Goal: Check status: Check status

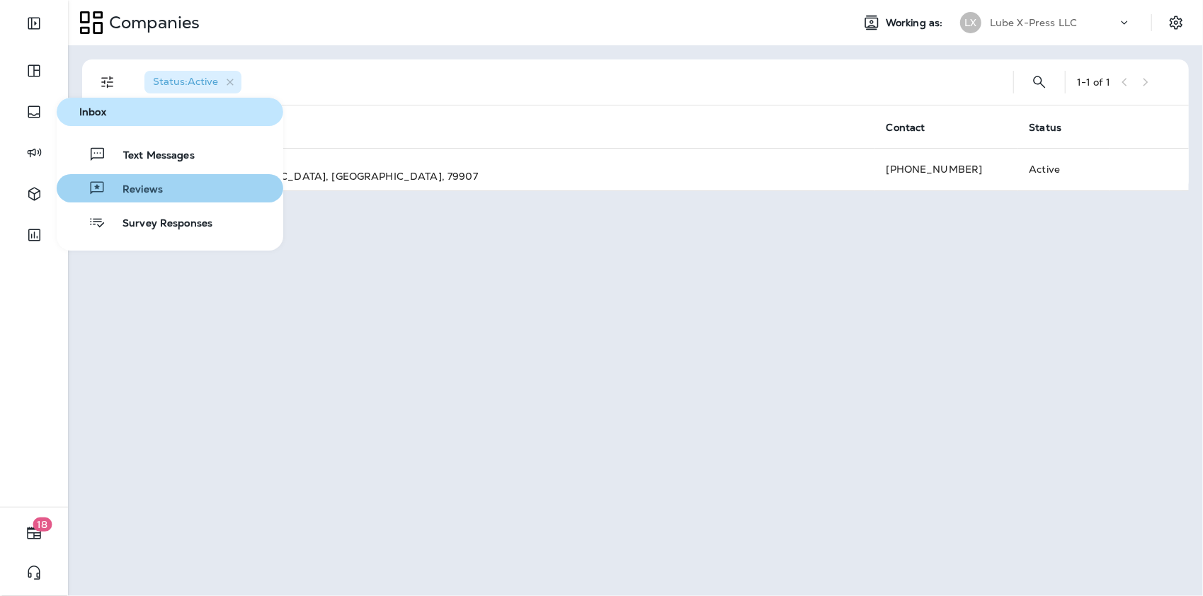
click at [133, 198] on button "Reviews" at bounding box center [170, 188] width 227 height 28
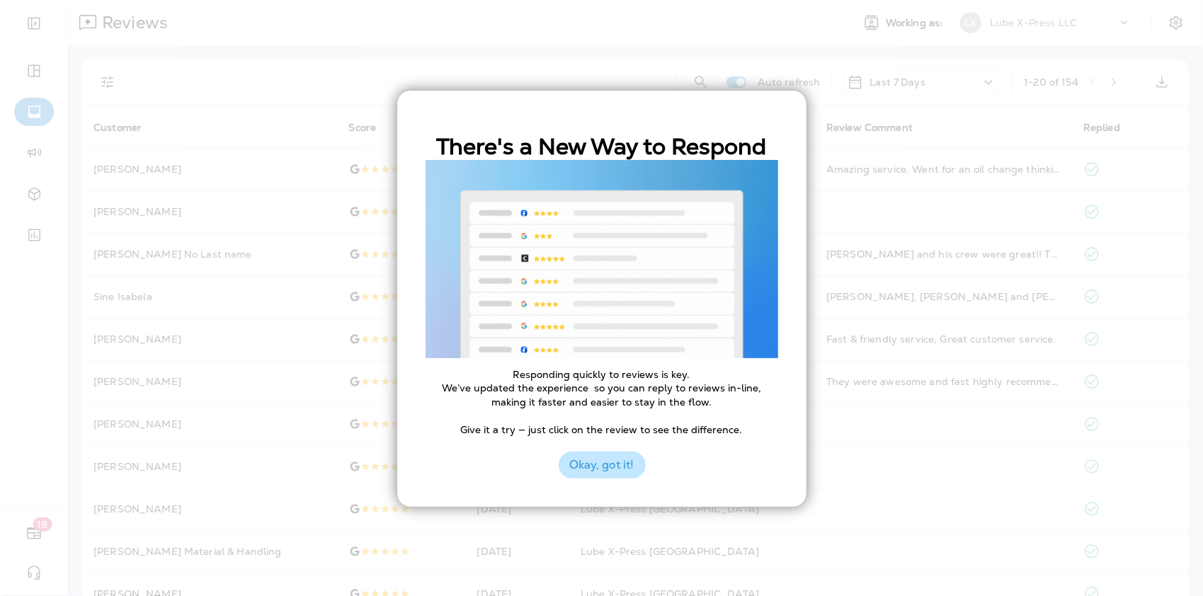
click at [624, 467] on button "Okay, got it!" at bounding box center [602, 465] width 87 height 27
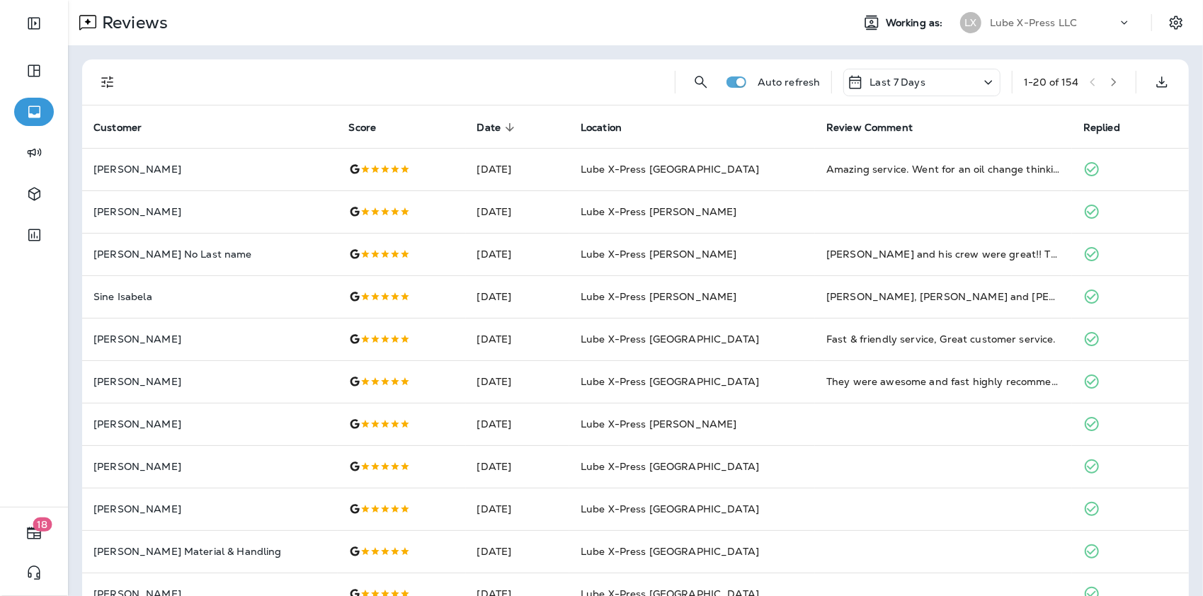
click at [920, 81] on div "Last 7 Days" at bounding box center [921, 83] width 157 height 28
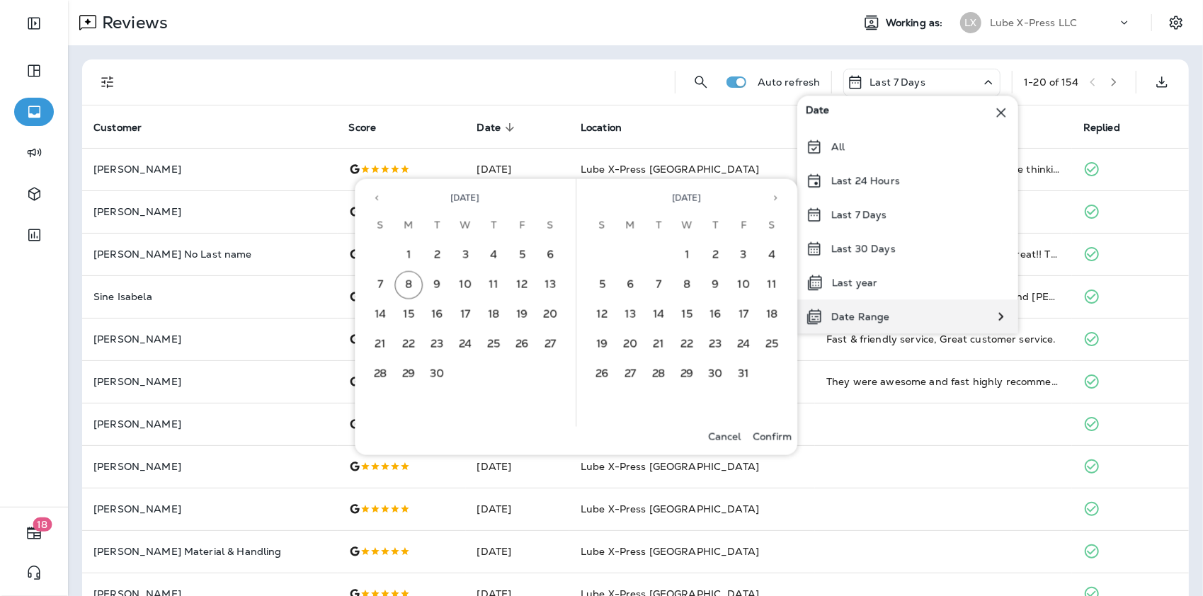
click at [839, 319] on p "Date Range" at bounding box center [860, 316] width 58 height 11
click at [375, 197] on icon "Previous month" at bounding box center [377, 198] width 10 height 10
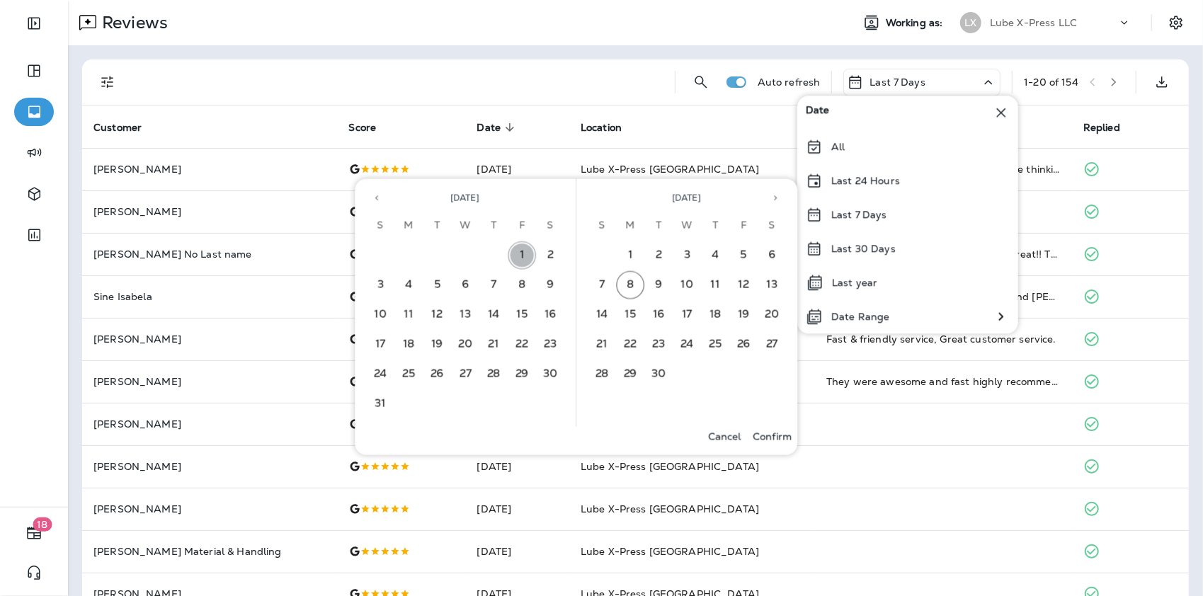
click at [527, 250] on button "1" at bounding box center [522, 255] width 28 height 28
click at [375, 399] on button "31" at bounding box center [381, 404] width 28 height 28
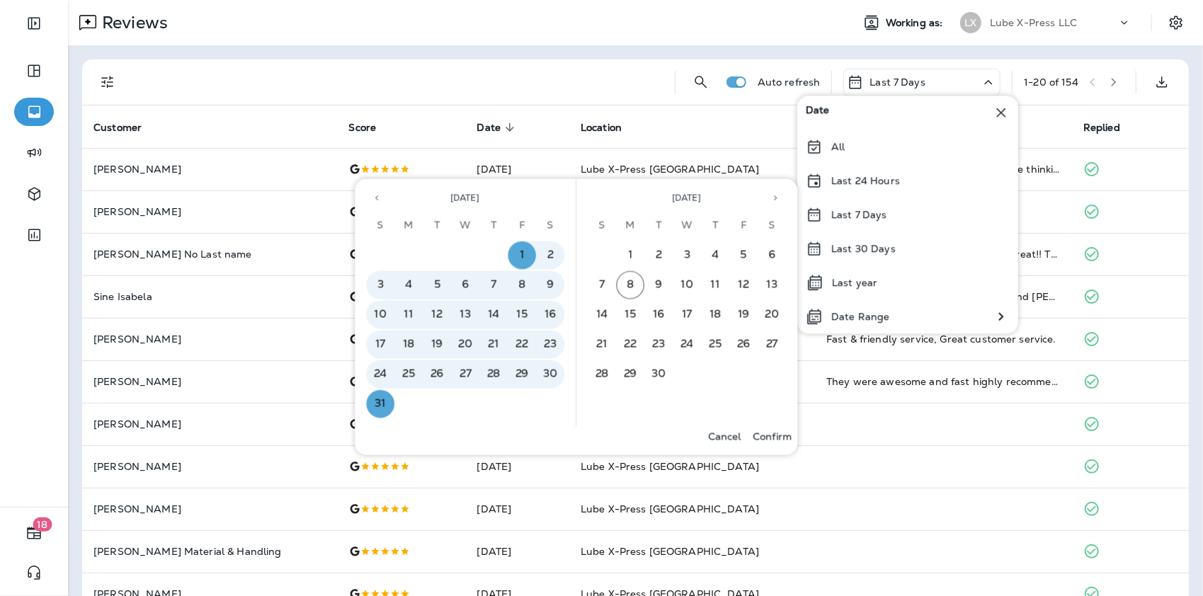
click at [780, 436] on p "Confirm" at bounding box center [772, 436] width 39 height 11
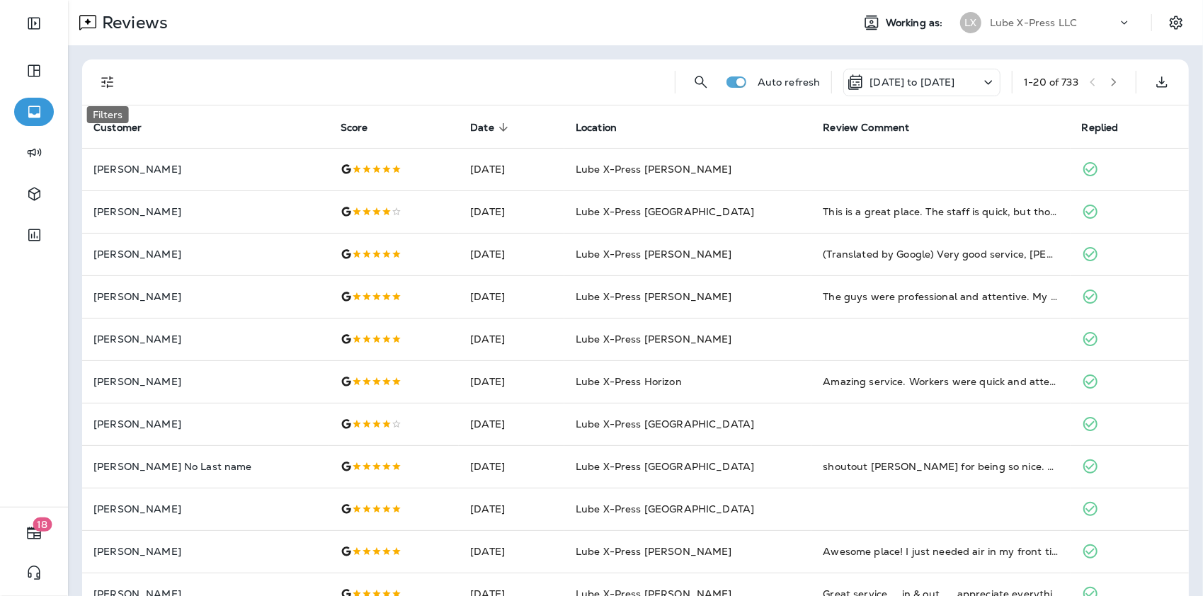
click at [114, 79] on icon "Filters" at bounding box center [107, 82] width 17 height 17
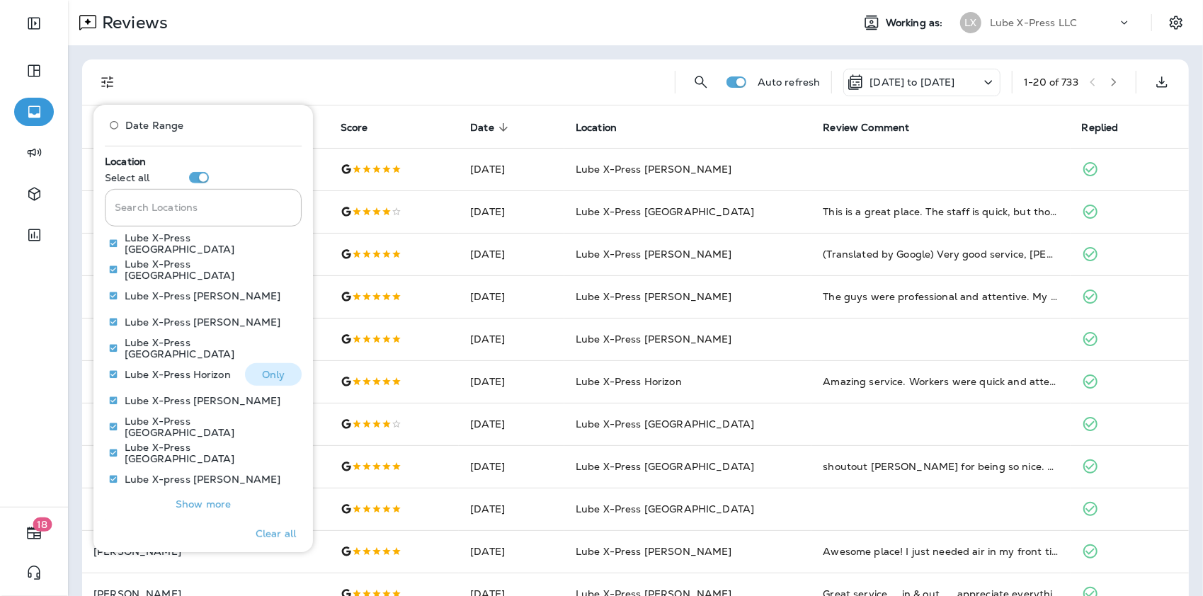
scroll to position [616, 0]
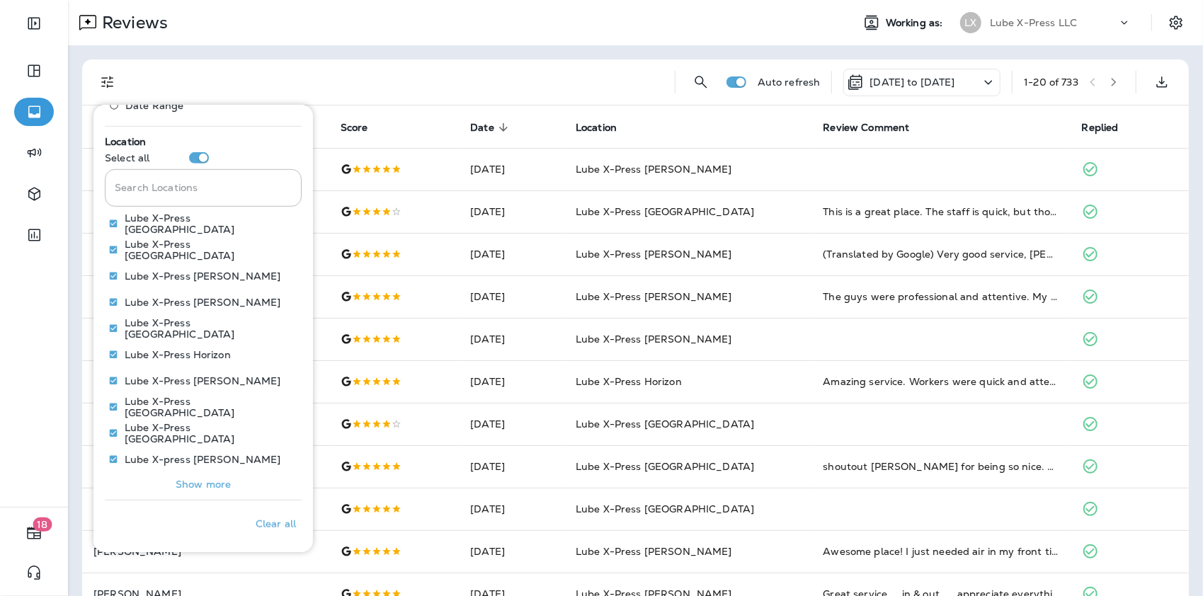
click at [213, 483] on p "Show more" at bounding box center [203, 484] width 55 height 11
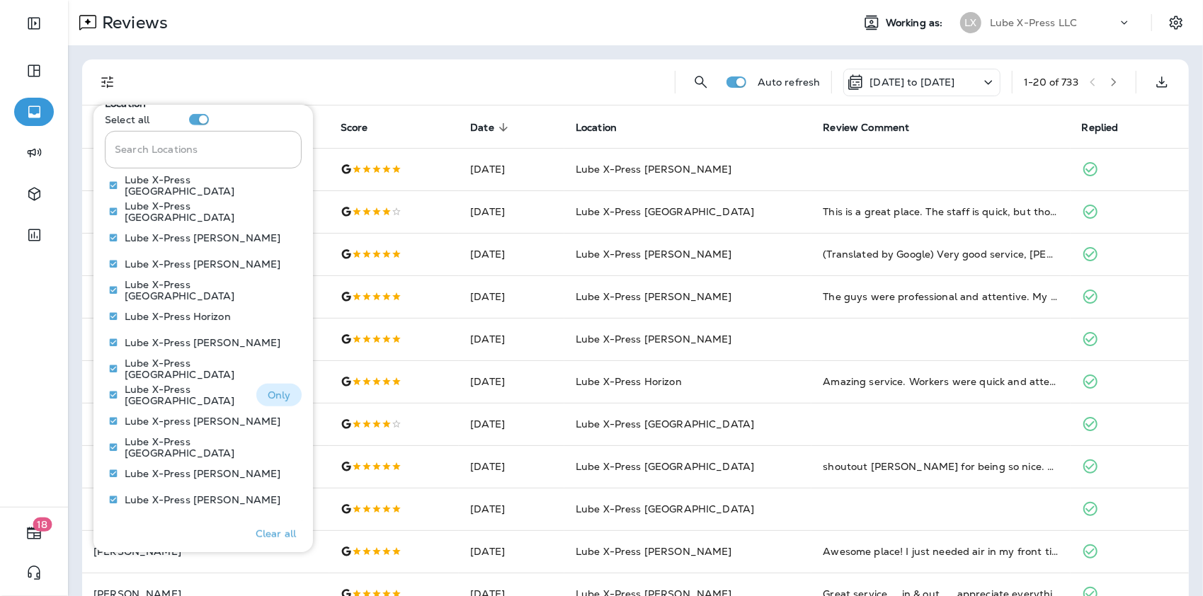
scroll to position [674, 0]
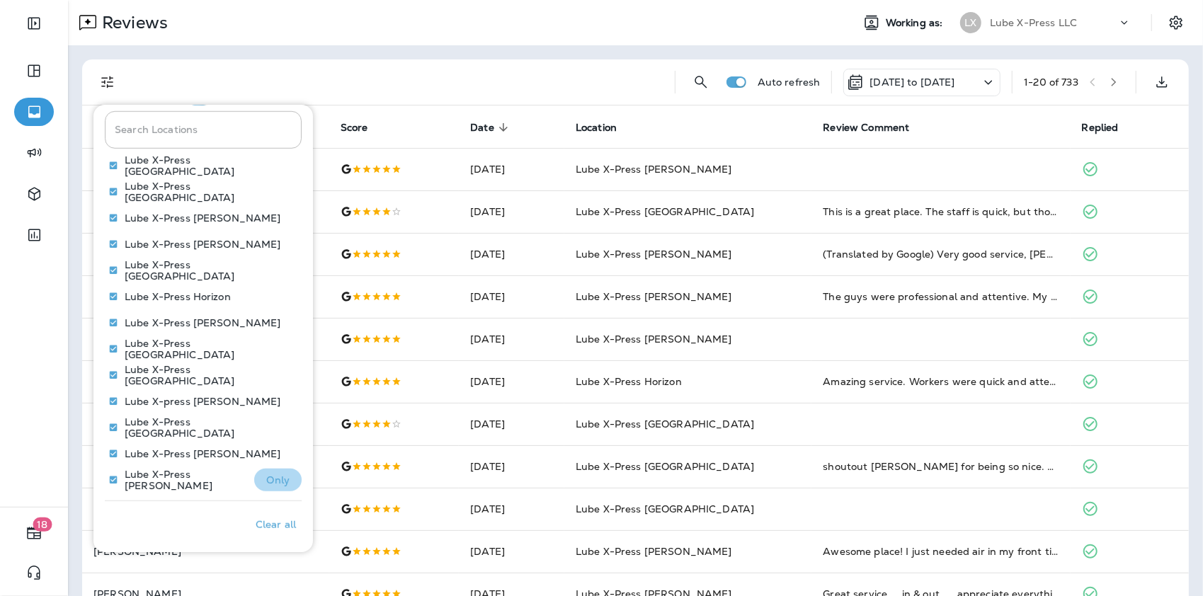
click at [254, 478] on button "Only" at bounding box center [277, 480] width 47 height 23
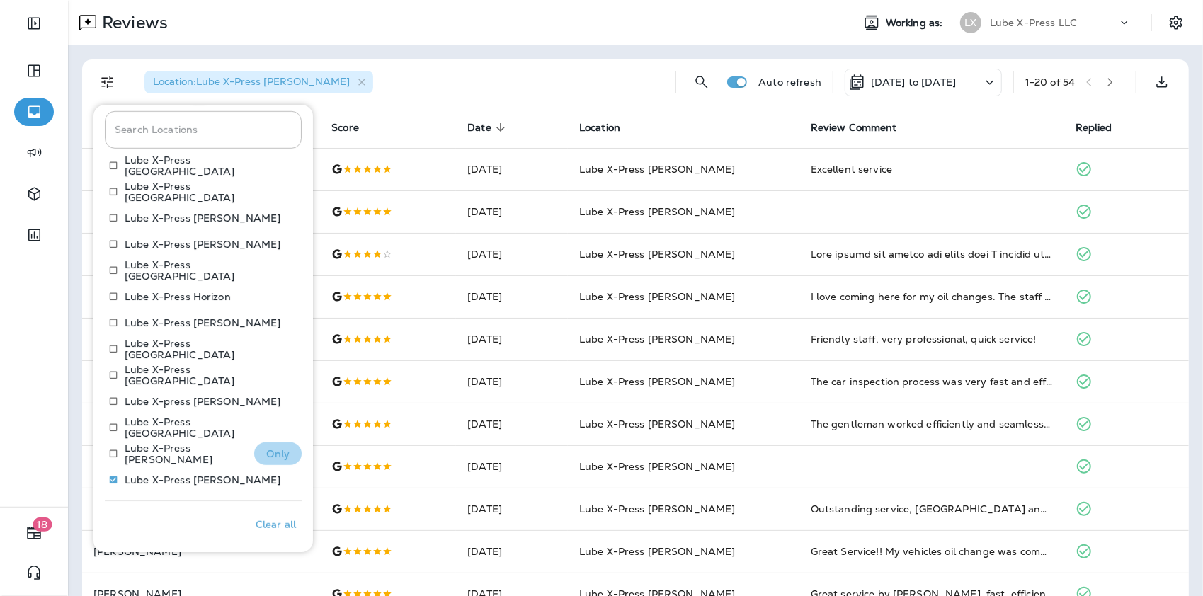
drag, startPoint x: 250, startPoint y: 442, endPoint x: 258, endPoint y: 450, distance: 11.5
click at [266, 450] on p "Only" at bounding box center [277, 453] width 23 height 11
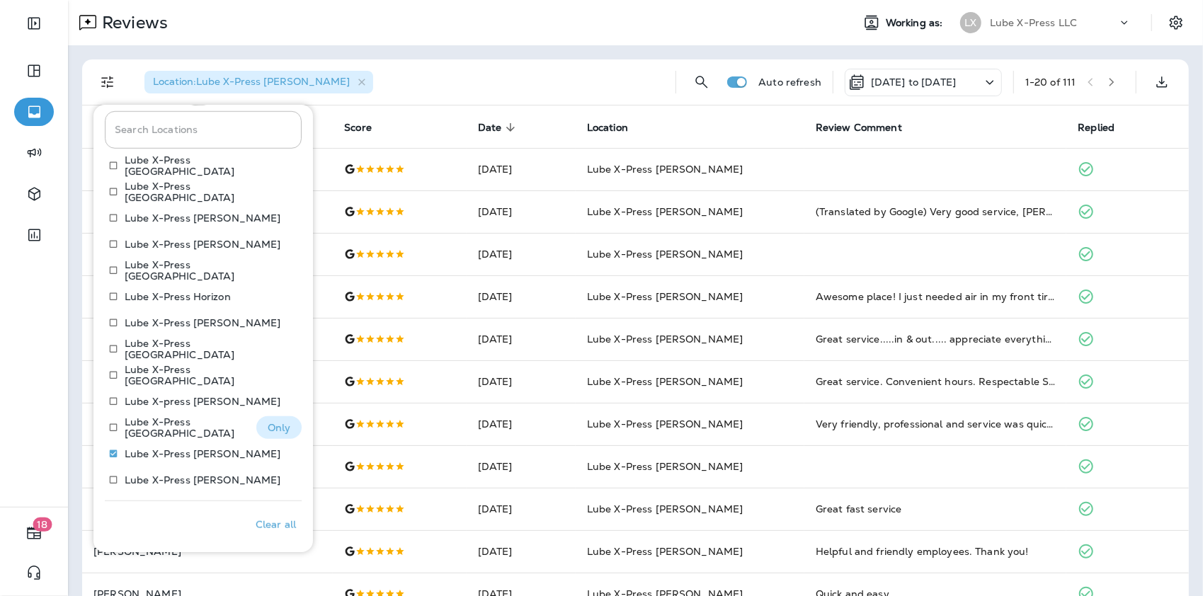
drag, startPoint x: 261, startPoint y: 428, endPoint x: 231, endPoint y: 434, distance: 30.4
click at [268, 427] on p "Only" at bounding box center [279, 427] width 23 height 11
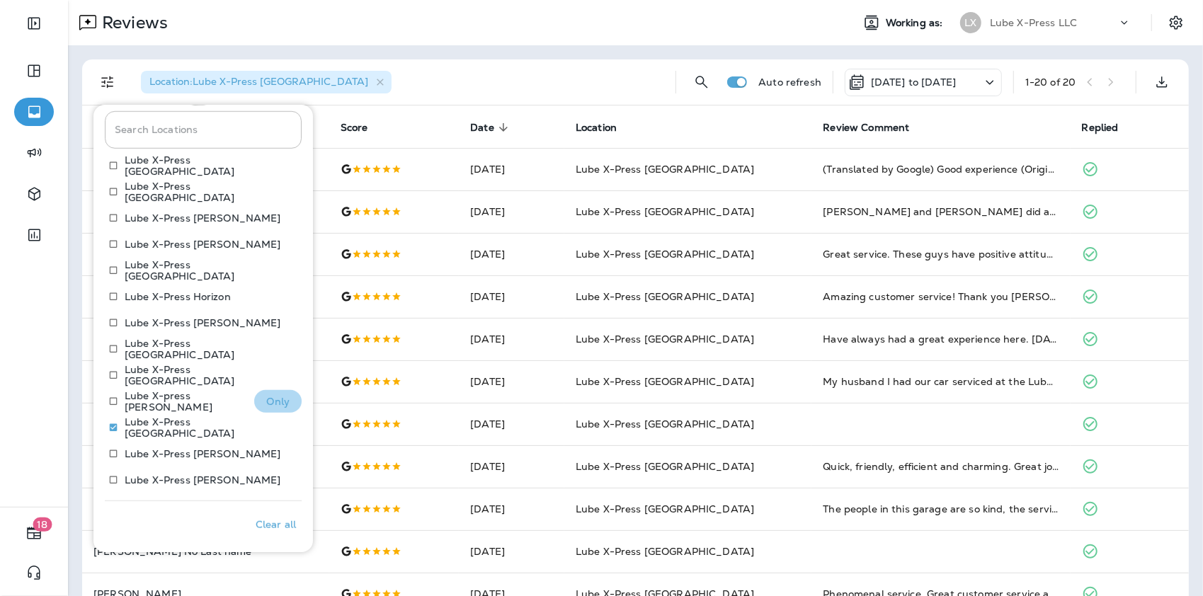
click at [266, 398] on p "Only" at bounding box center [277, 401] width 23 height 11
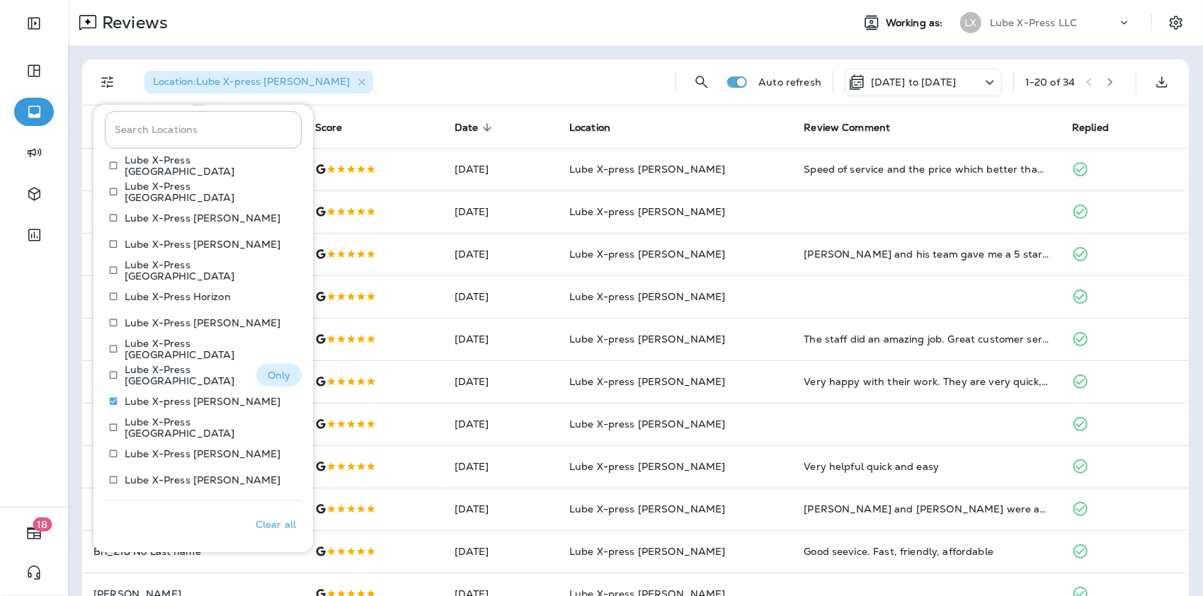
click at [268, 377] on p "Only" at bounding box center [279, 375] width 23 height 11
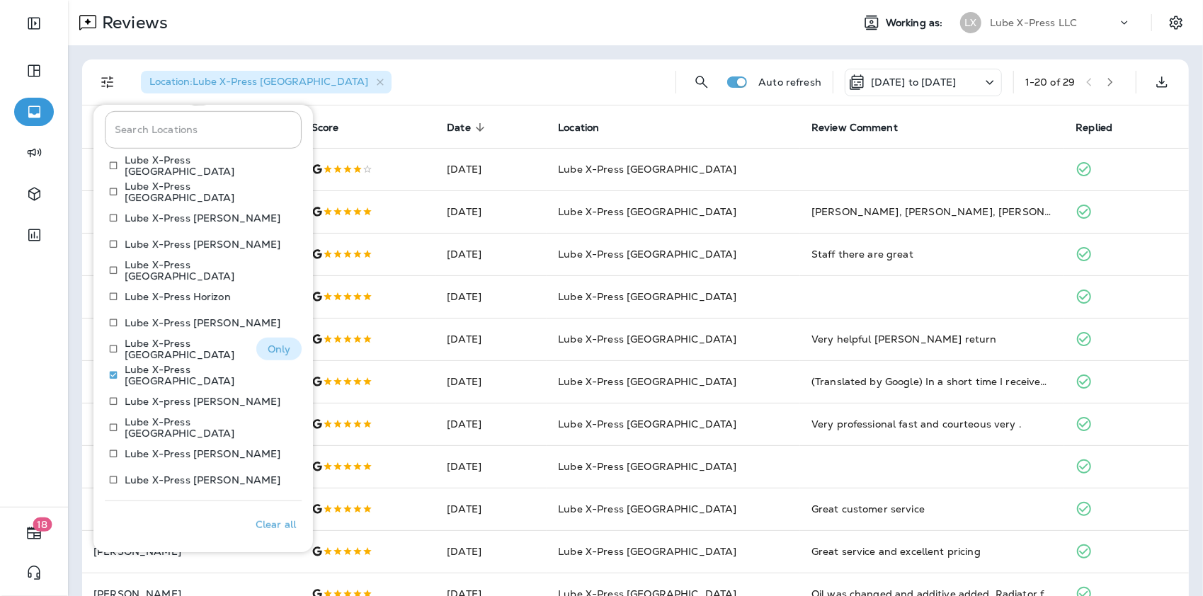
click at [276, 347] on p "Only" at bounding box center [279, 348] width 23 height 11
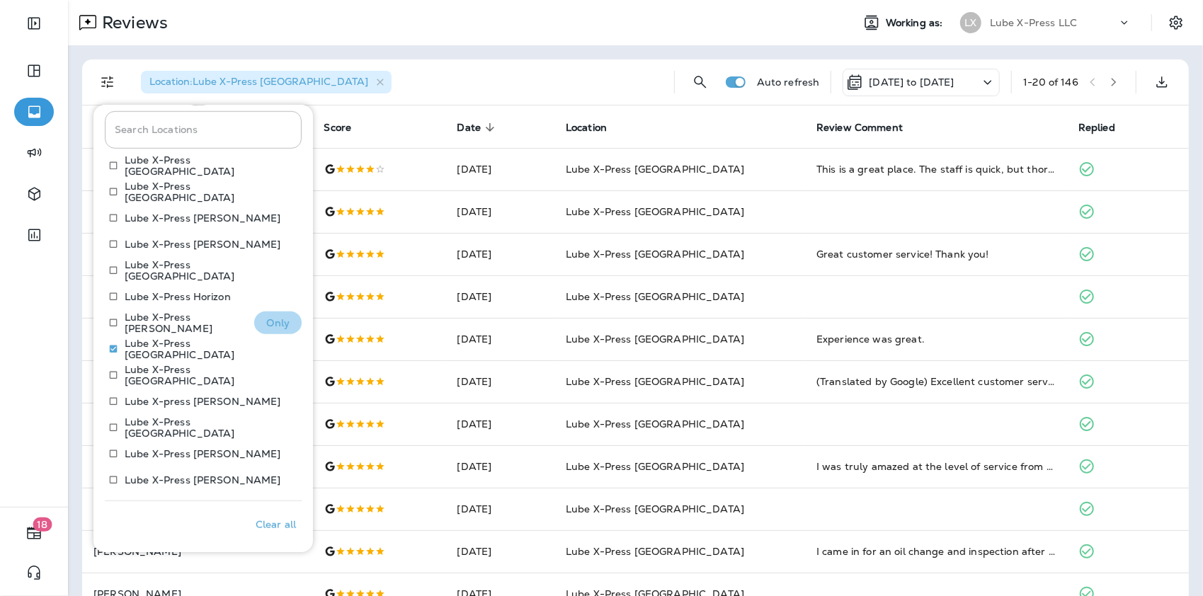
click at [254, 319] on button "Only" at bounding box center [277, 323] width 47 height 23
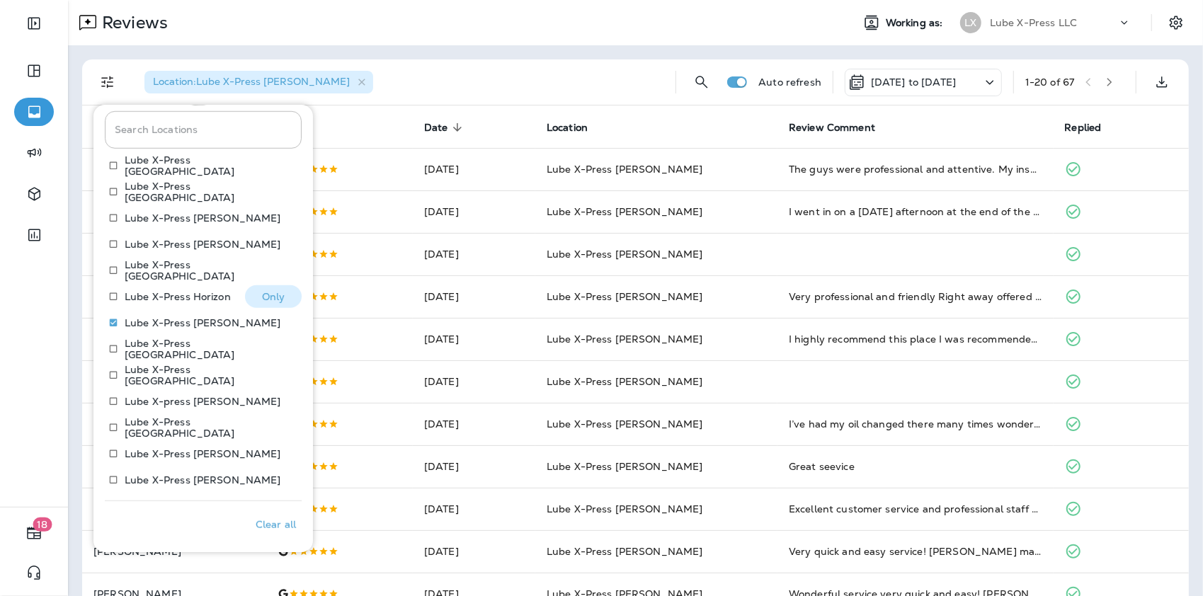
click at [262, 300] on p "Only" at bounding box center [273, 296] width 23 height 11
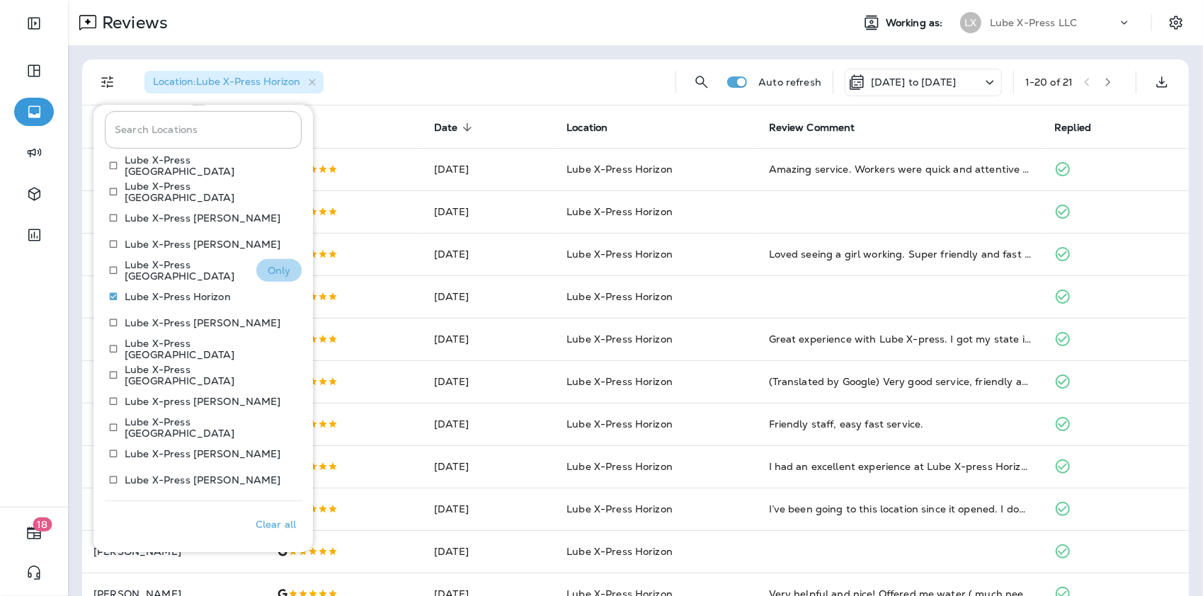
click at [269, 267] on p "Only" at bounding box center [279, 270] width 23 height 11
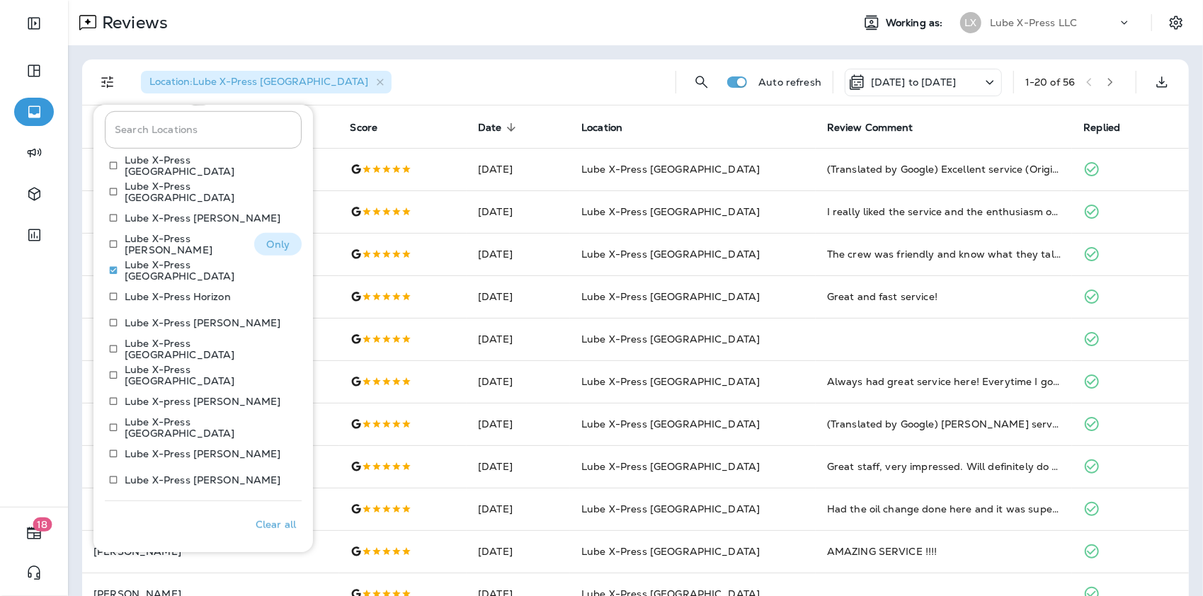
click at [270, 245] on p "Only" at bounding box center [277, 244] width 23 height 11
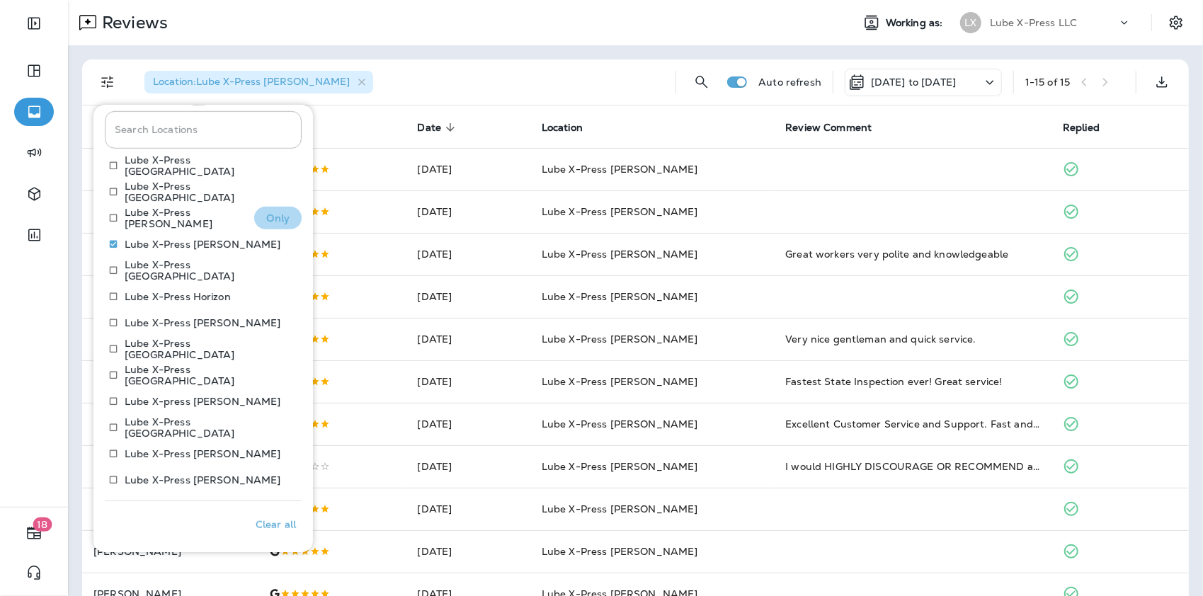
click at [266, 215] on p "Only" at bounding box center [277, 217] width 23 height 11
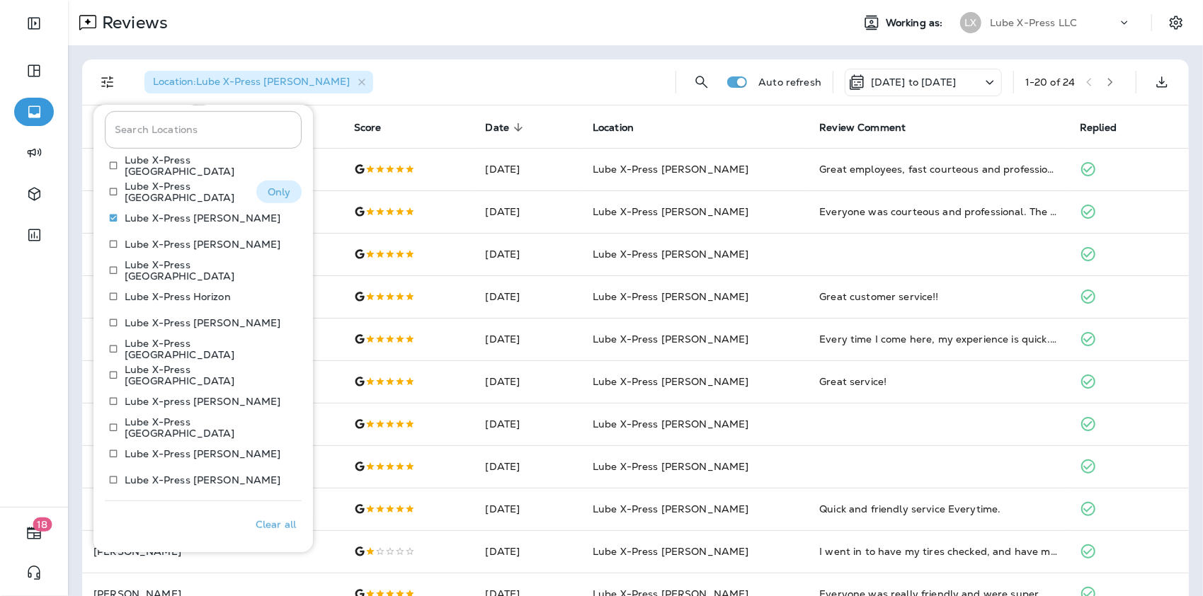
click at [268, 190] on p "Only" at bounding box center [279, 191] width 23 height 11
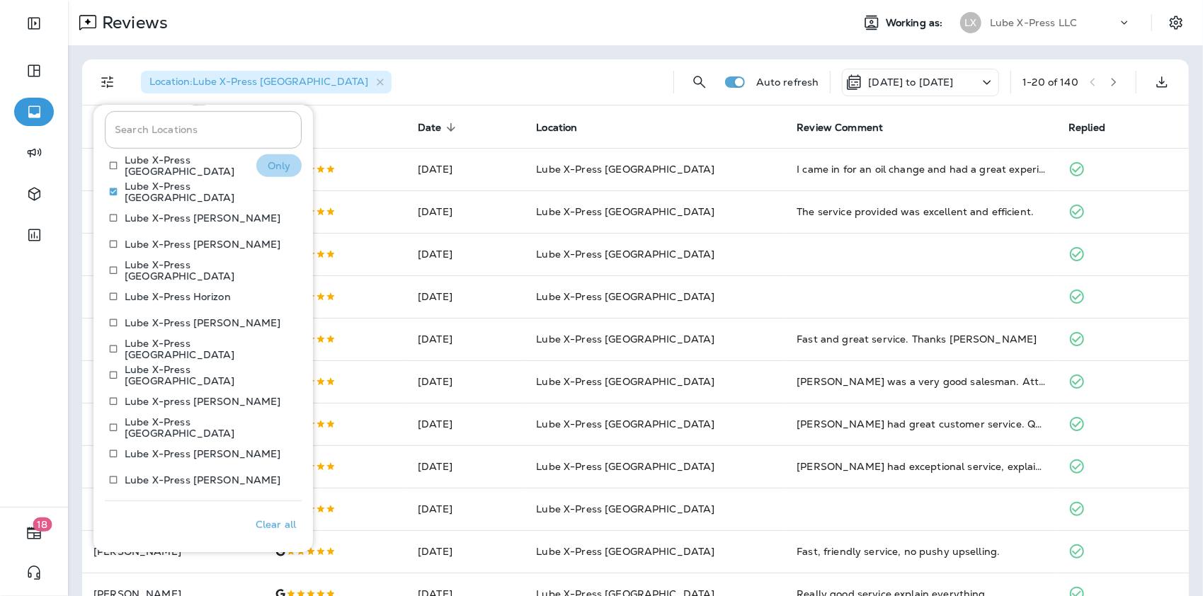
drag, startPoint x: 281, startPoint y: 178, endPoint x: 278, endPoint y: 166, distance: 12.4
click at [278, 166] on p "Only" at bounding box center [279, 165] width 23 height 11
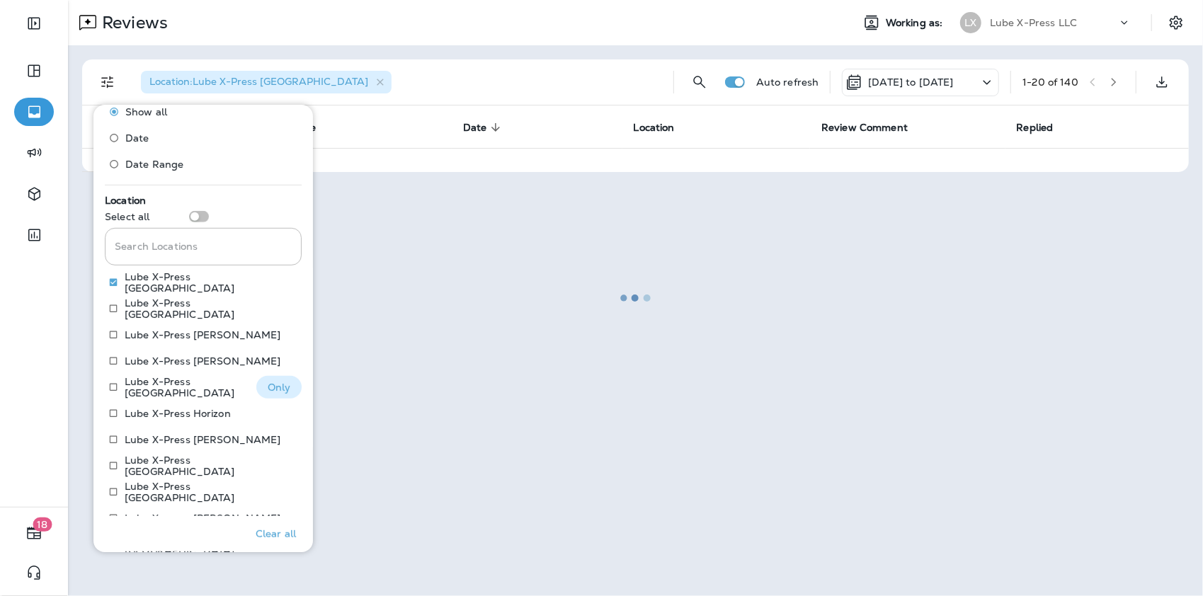
scroll to position [532, 0]
